Goal: Task Accomplishment & Management: Manage account settings

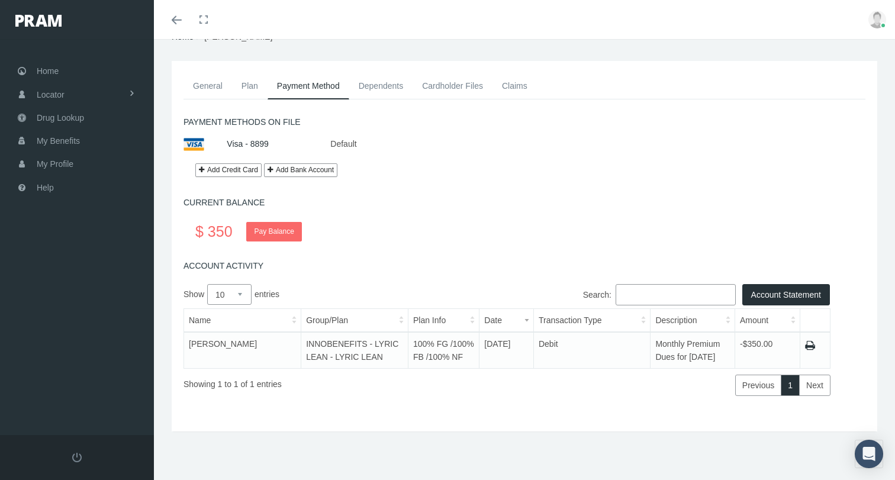
scroll to position [58, 0]
click at [295, 163] on button "Add Bank Account" at bounding box center [300, 170] width 73 height 14
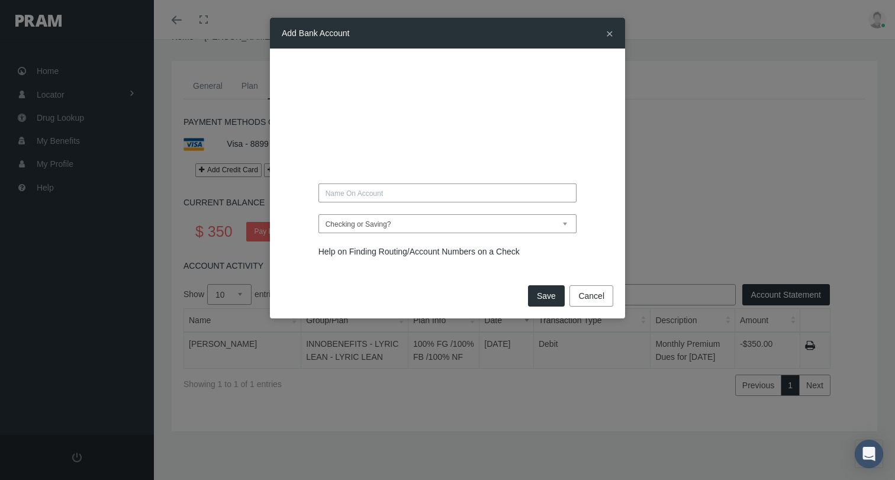
click at [410, 186] on input "text" at bounding box center [448, 193] width 259 height 19
type input "Jason Smith"
click at [420, 226] on select "Checking or Saving? Checking Saving" at bounding box center [448, 223] width 259 height 19
select select "Checking"
click at [319, 214] on select "Checking or Saving? Checking Saving" at bounding box center [448, 223] width 259 height 19
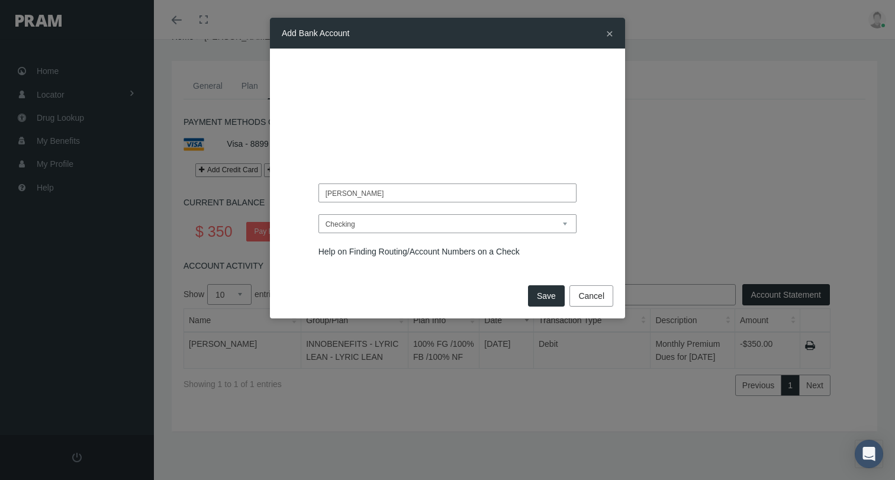
click at [549, 295] on button "Save" at bounding box center [546, 295] width 37 height 21
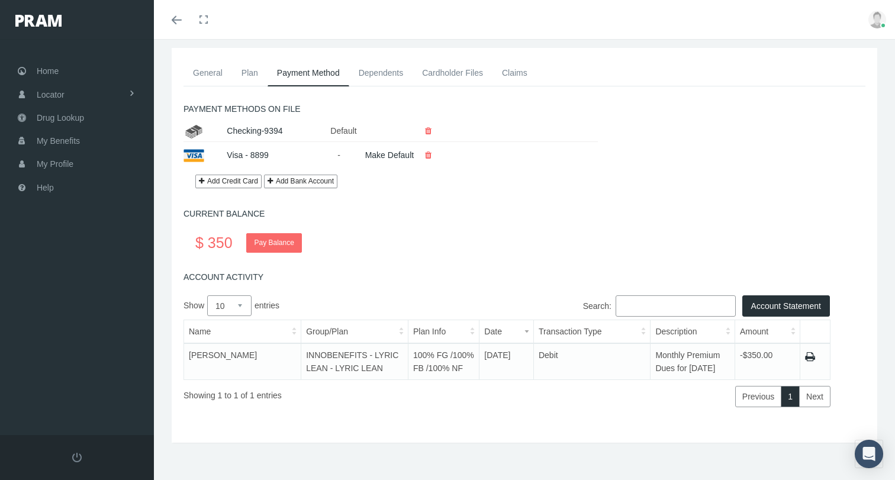
click at [283, 131] on div "Checking-9394" at bounding box center [270, 131] width 104 height 21
click at [289, 240] on link "Pay Balance" at bounding box center [273, 243] width 55 height 20
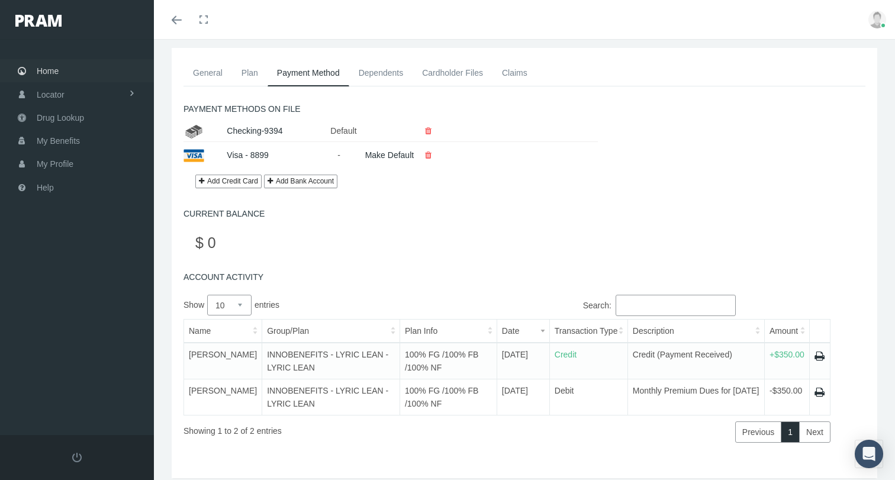
click at [59, 75] on link "Home" at bounding box center [77, 70] width 154 height 23
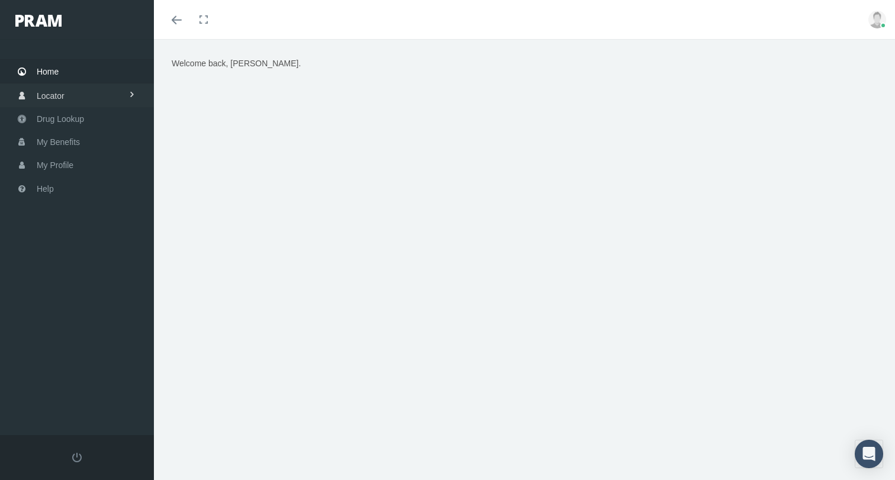
click at [56, 99] on span "Locator" at bounding box center [51, 96] width 28 height 23
click at [85, 142] on span "Cannabis Provider" at bounding box center [68, 141] width 68 height 20
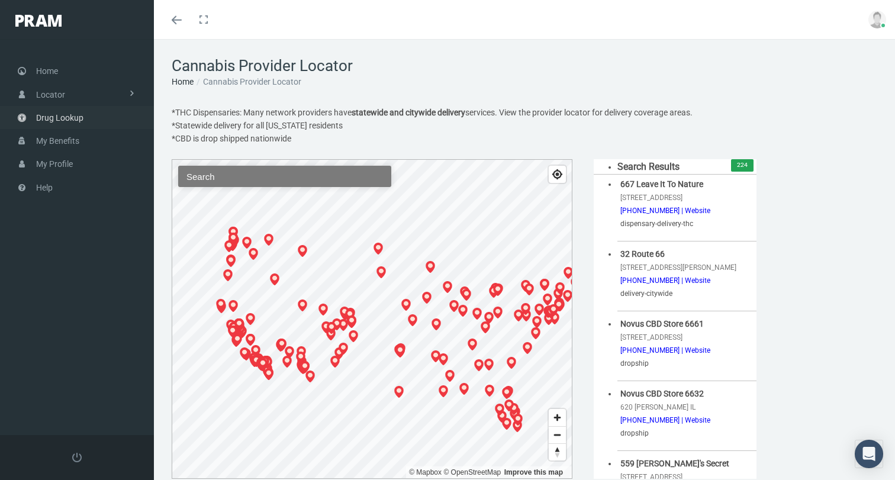
click at [89, 120] on link "Drug Lookup" at bounding box center [77, 117] width 154 height 23
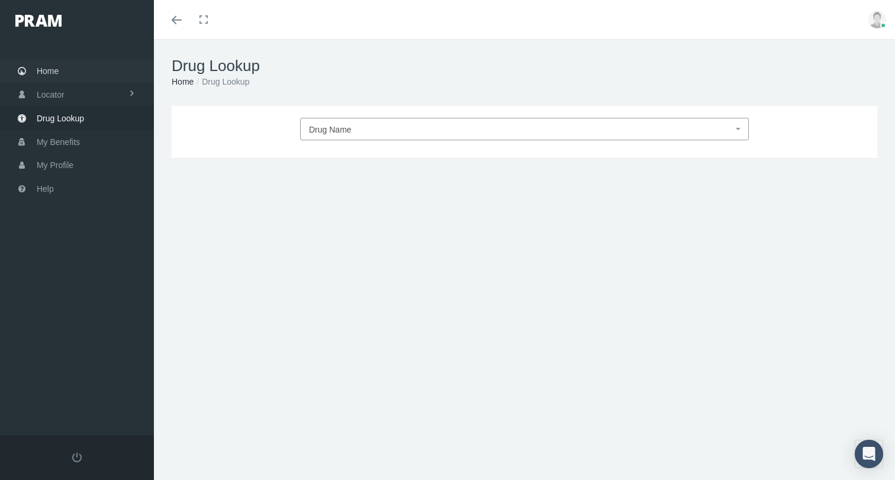
click at [62, 73] on link "Home" at bounding box center [77, 70] width 154 height 23
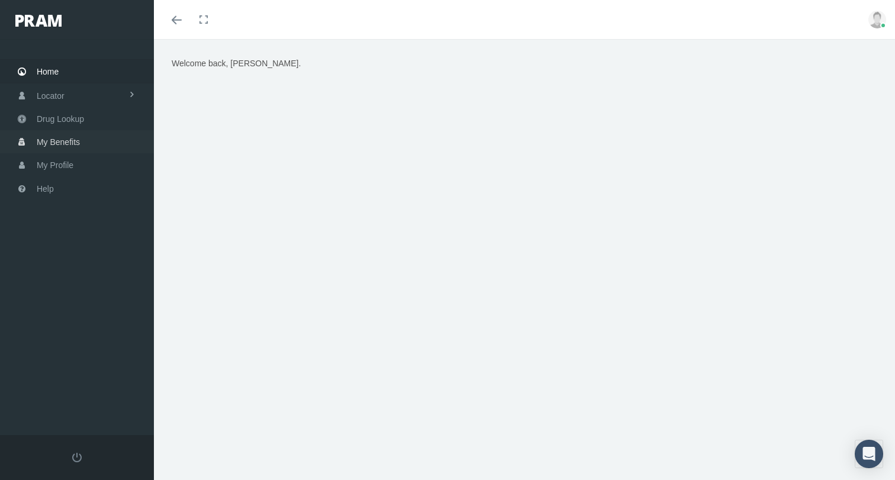
click at [79, 143] on span "My Benefits" at bounding box center [58, 142] width 43 height 23
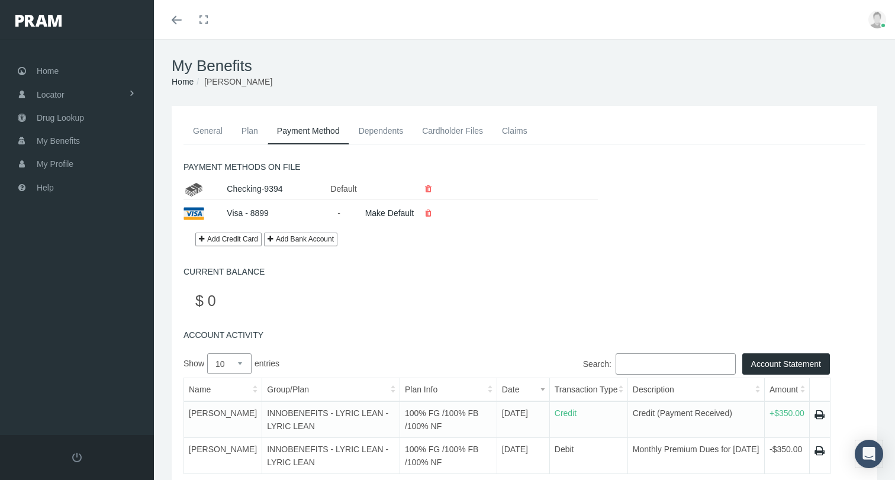
click at [241, 129] on link "Plan" at bounding box center [250, 131] width 36 height 26
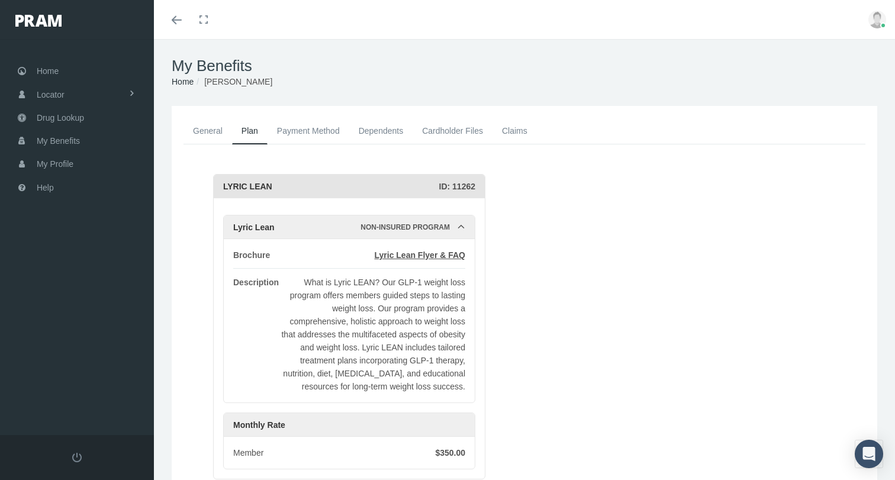
click at [217, 123] on link "General" at bounding box center [208, 131] width 49 height 26
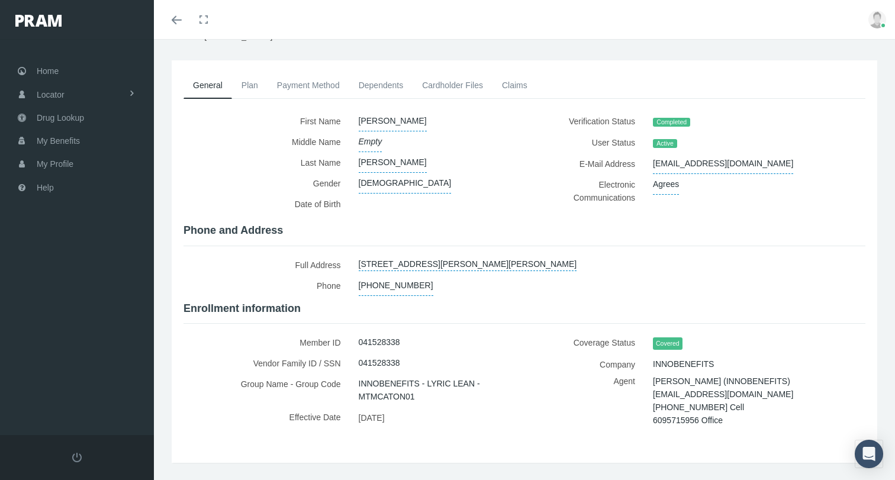
scroll to position [73, 0]
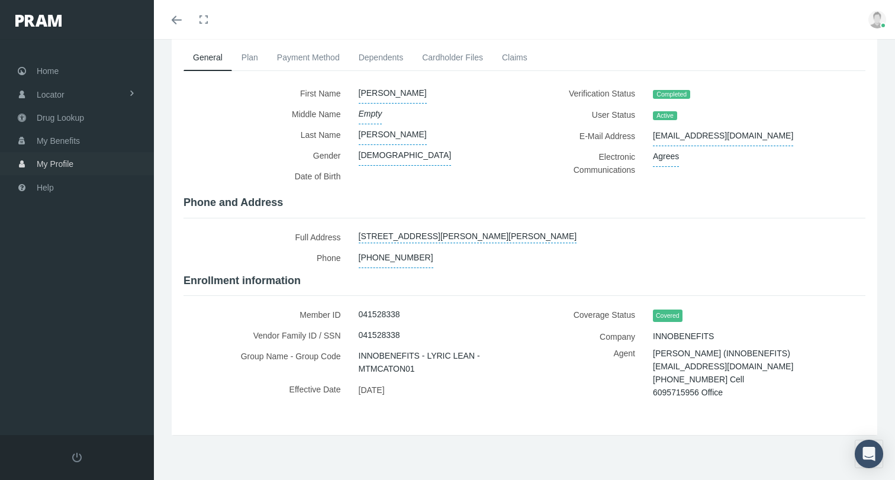
click at [43, 162] on span "My Profile" at bounding box center [55, 164] width 37 height 23
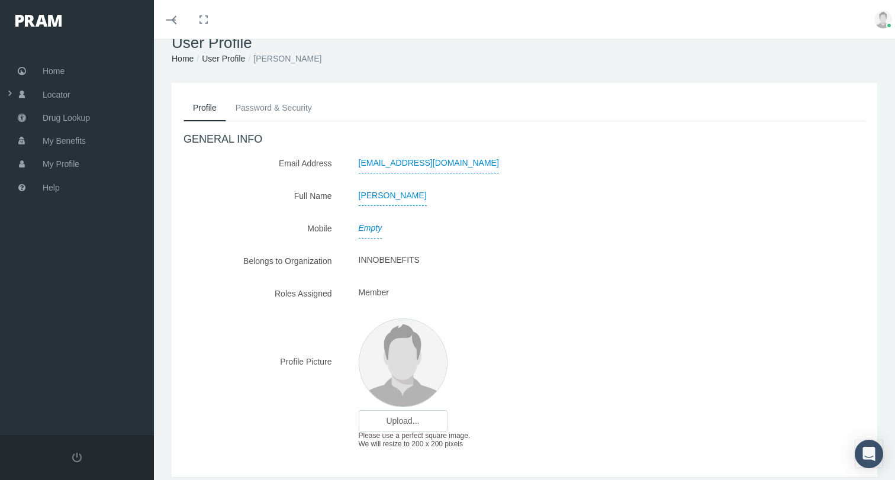
scroll to position [68, 0]
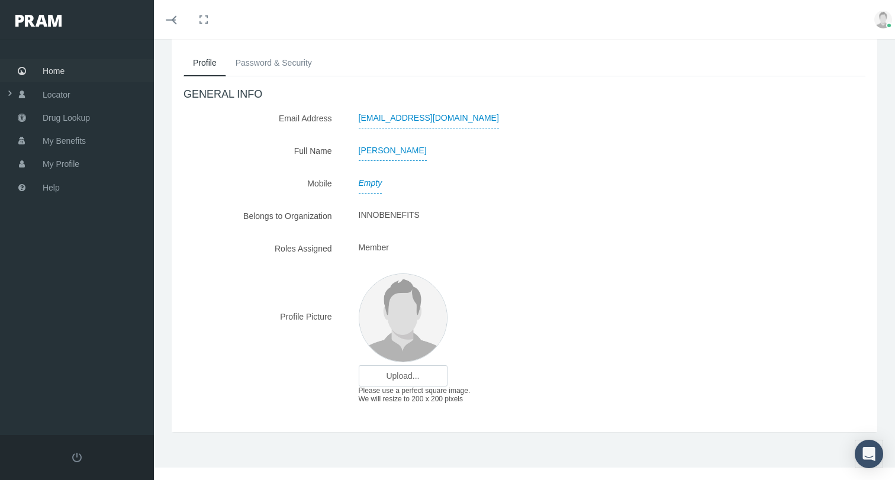
click at [68, 66] on link "Home" at bounding box center [77, 70] width 154 height 23
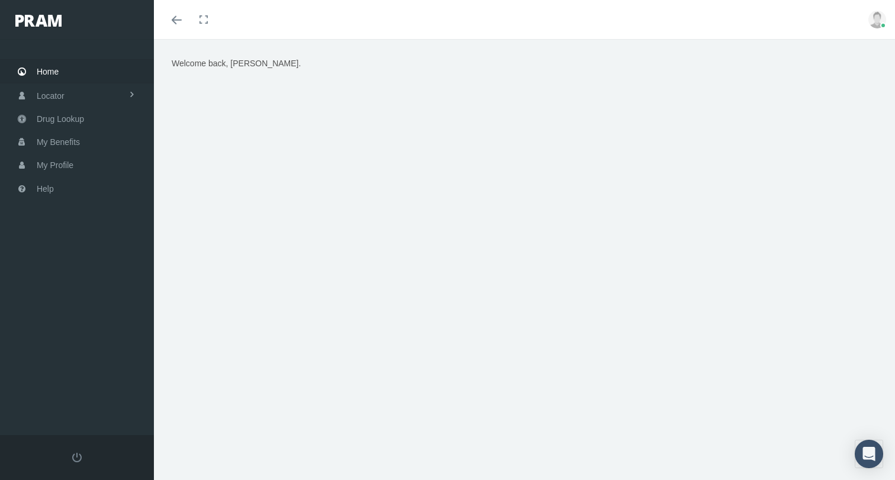
click at [198, 27] on link "Toggle fullscreen" at bounding box center [204, 19] width 26 height 39
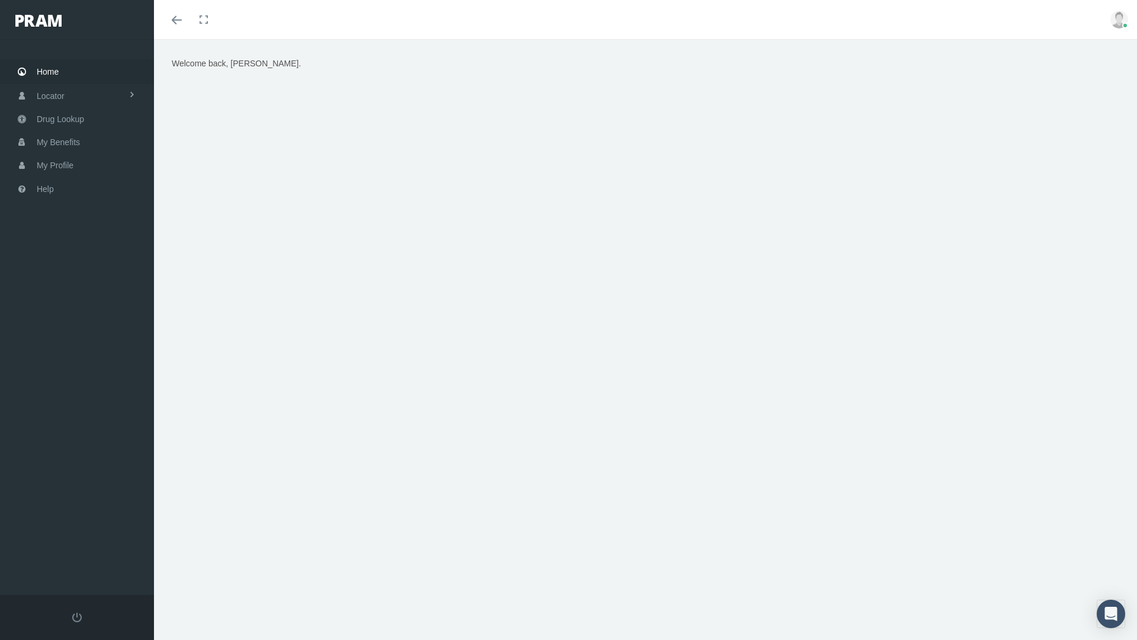
drag, startPoint x: 213, startPoint y: 72, endPoint x: 210, endPoint y: 55, distance: 17.0
click at [213, 72] on div "Welcome back, JASON." at bounding box center [645, 205] width 965 height 296
click at [201, 24] on link "Toggle fullscreen" at bounding box center [204, 19] width 26 height 39
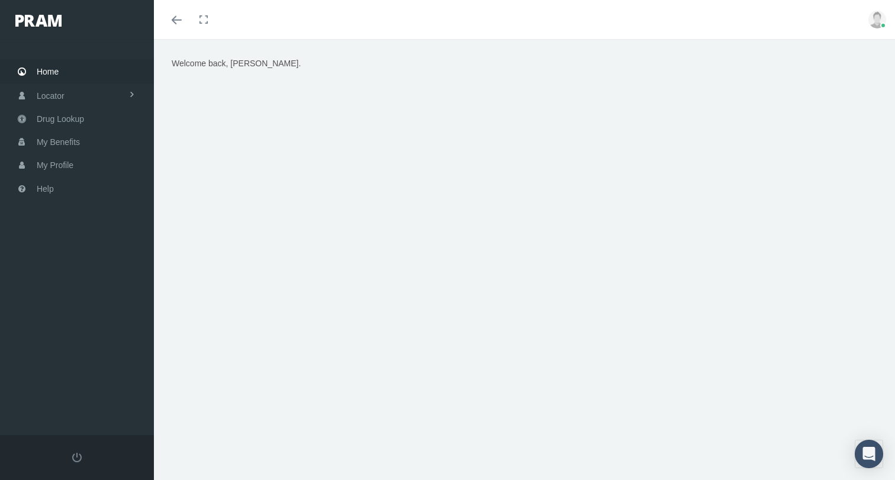
click at [175, 18] on icon "Toggle menubar" at bounding box center [177, 20] width 10 height 7
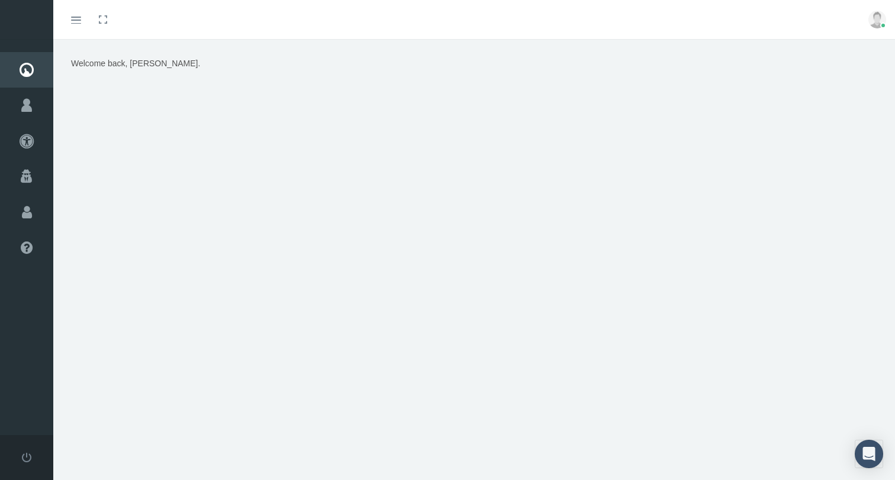
click at [73, 20] on span at bounding box center [76, 20] width 10 height 1
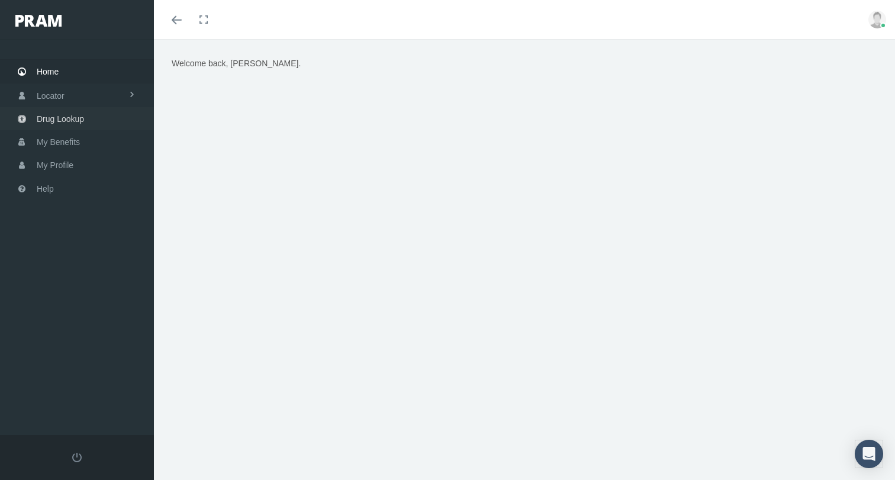
click at [84, 117] on link "Drug Lookup" at bounding box center [77, 118] width 154 height 23
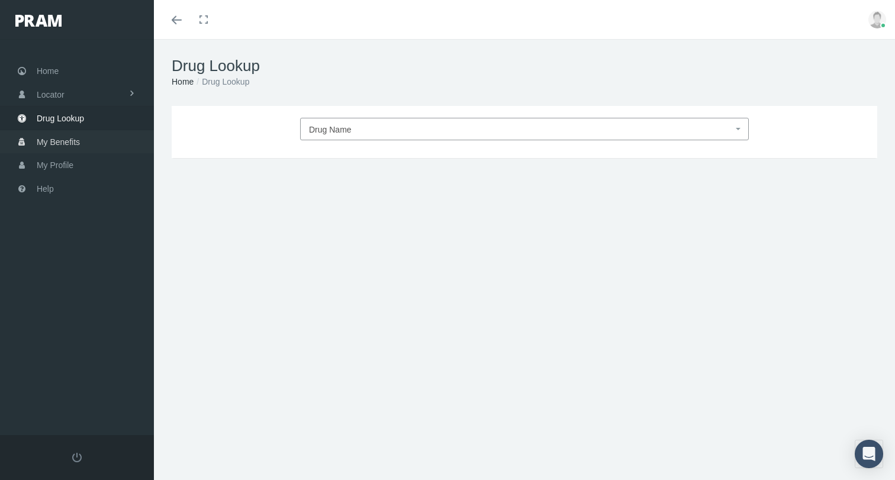
click at [81, 135] on link "My Benefits" at bounding box center [77, 141] width 154 height 23
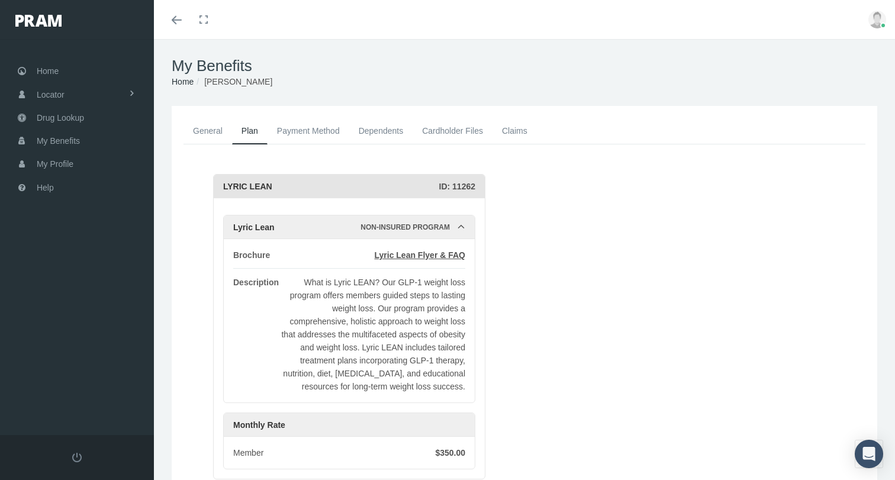
click at [211, 127] on link "General" at bounding box center [208, 131] width 49 height 26
